Goal: Information Seeking & Learning: Learn about a topic

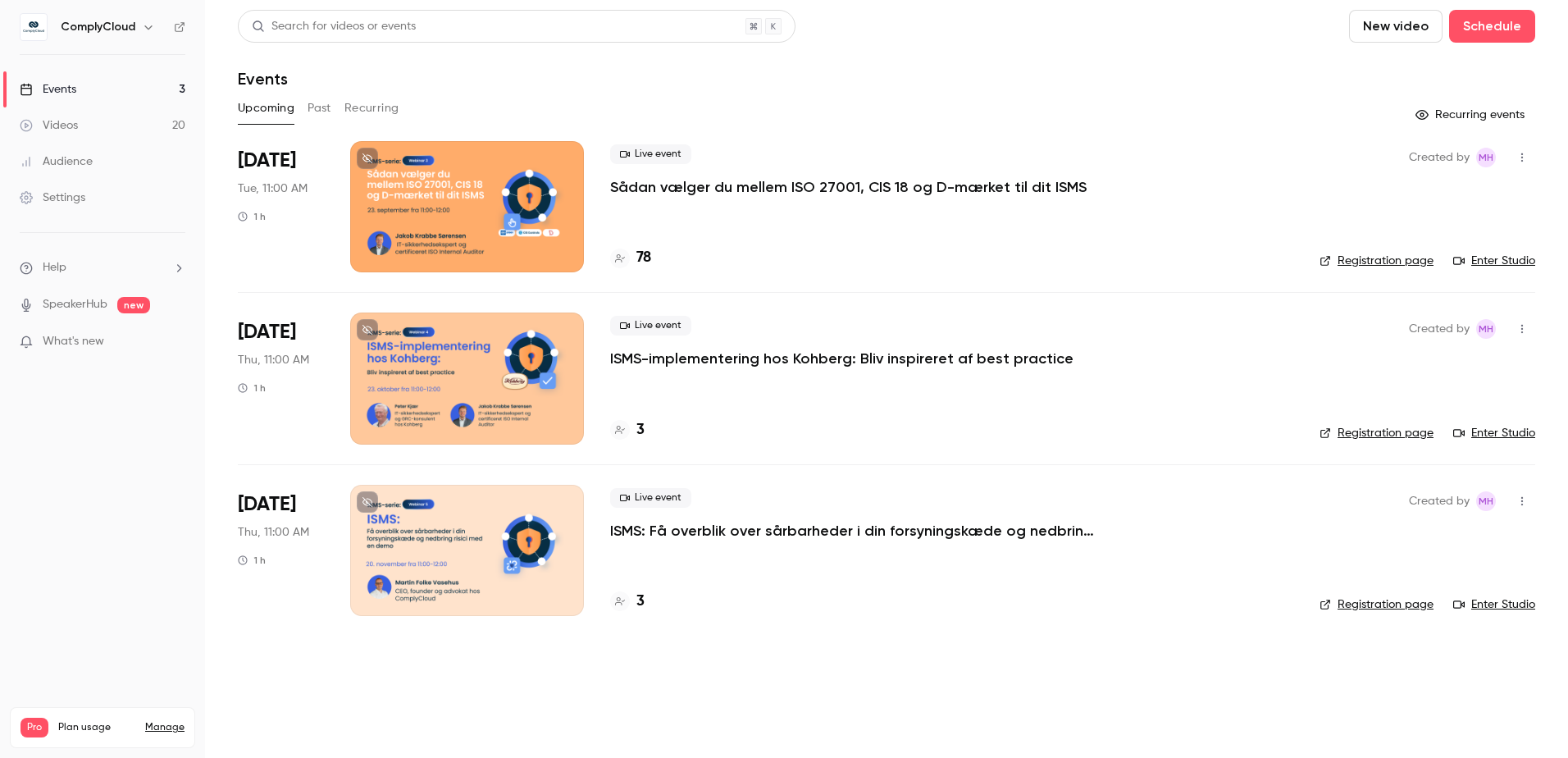
click at [692, 187] on p "Sådan vælger du mellem ISO 27001, CIS 18 og D-mærket til dit ISMS" at bounding box center [848, 187] width 477 height 19
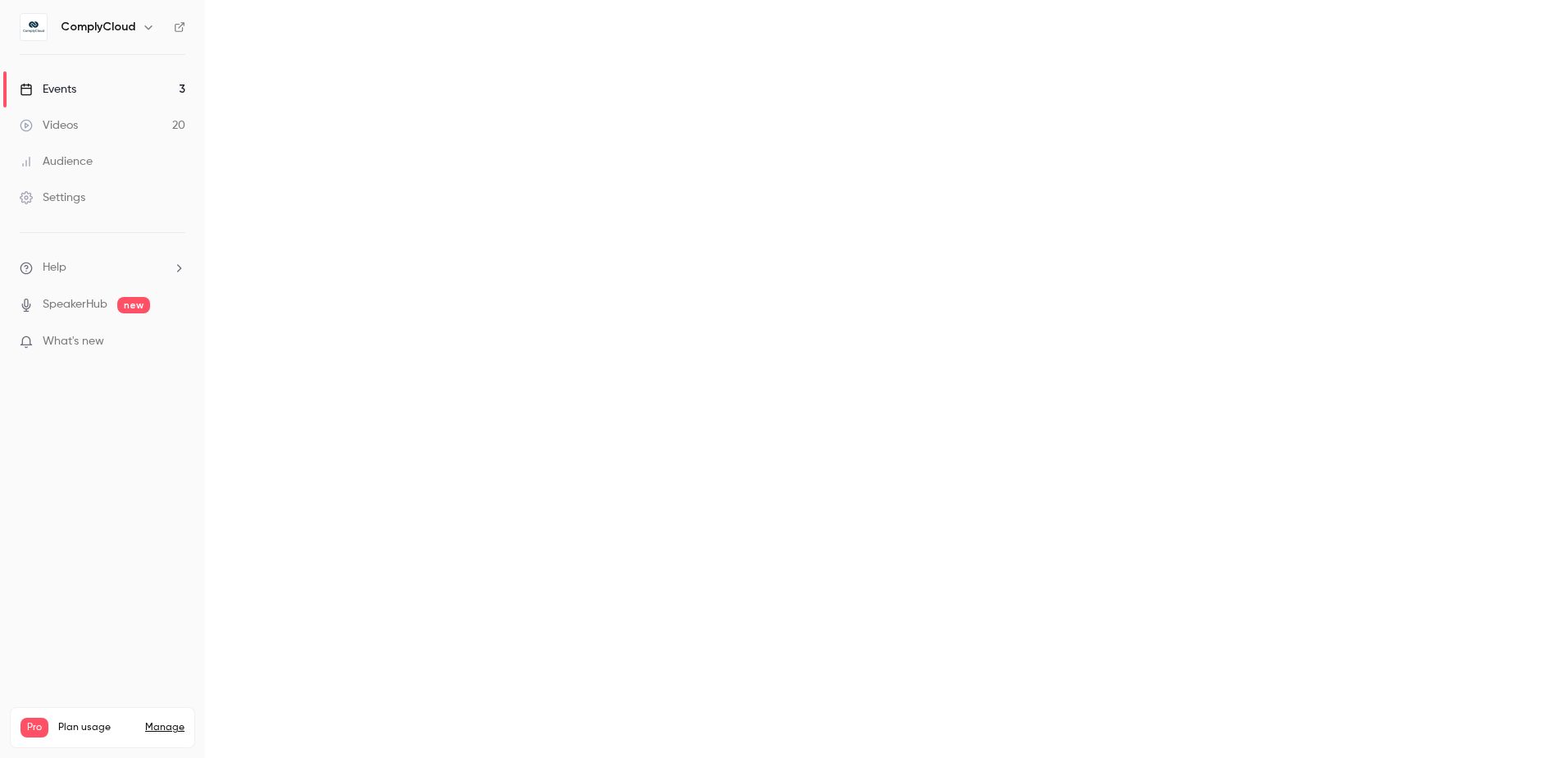
click at [692, 187] on main at bounding box center [886, 379] width 1363 height 758
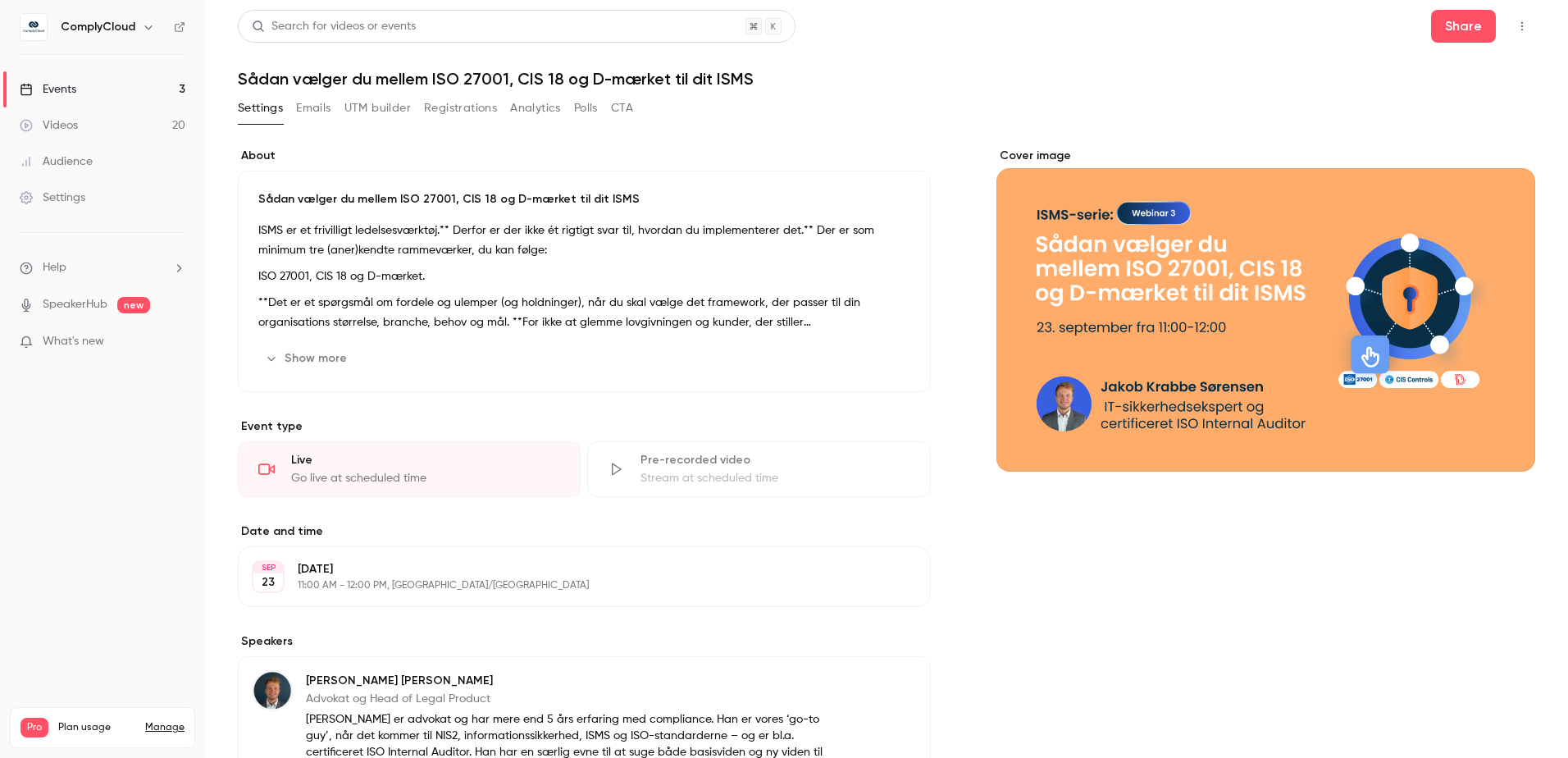
drag, startPoint x: 692, startPoint y: 187, endPoint x: 593, endPoint y: 73, distance: 151.0
click at [593, 73] on h1 "Sådan vælger du mellem ISO 27001, CIS 18 og D-mærket til dit ISMS" at bounding box center [886, 79] width 1297 height 19
copy div "Sådan vælger du mellem ISO 27001, CIS 18 og D-mærket til dit ISMS Settings Emai…"
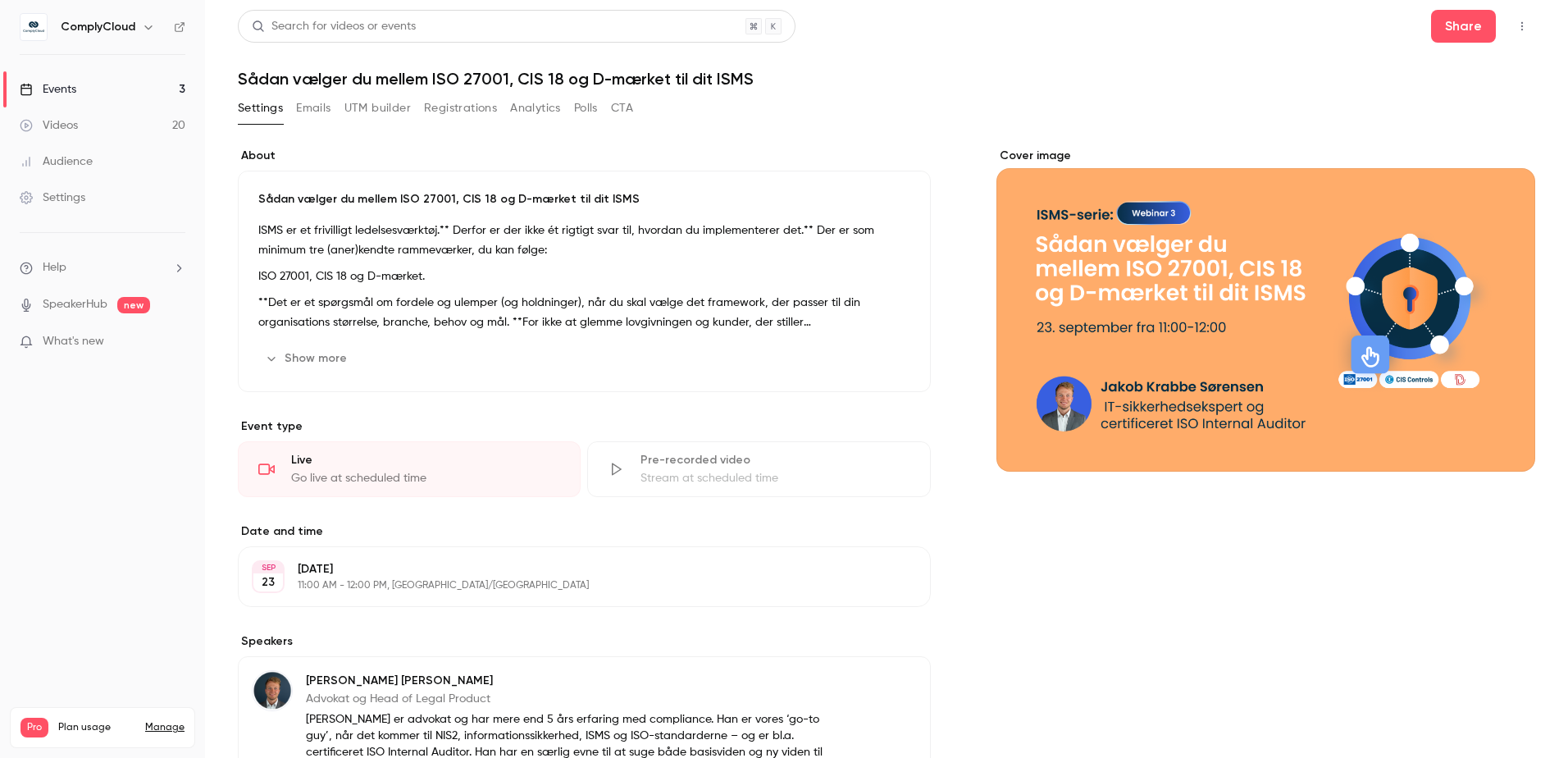
click at [921, 28] on div "Search for videos or events Share" at bounding box center [886, 26] width 1297 height 33
